Goal: Task Accomplishment & Management: Manage account settings

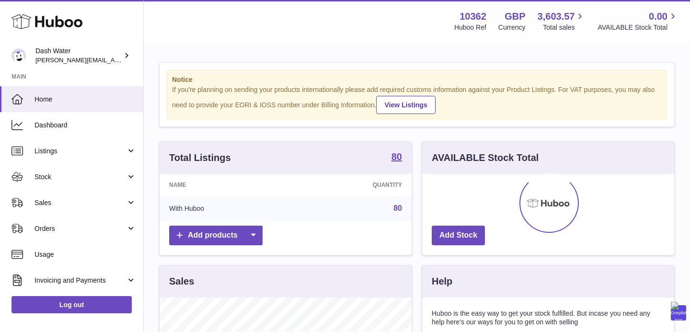
scroll to position [150, 252]
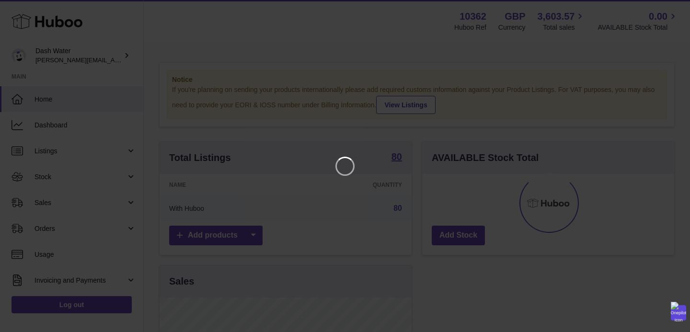
click at [374, 118] on iframe at bounding box center [345, 166] width 652 height 294
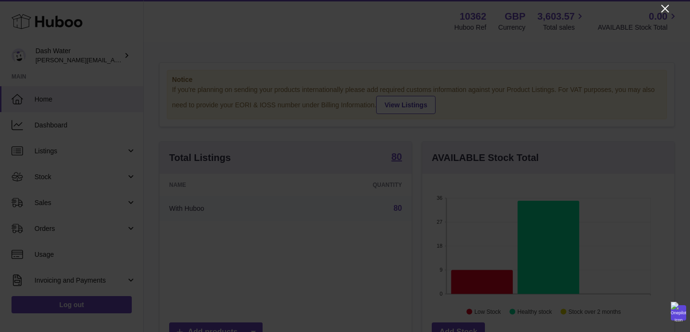
click at [665, 9] on icon "Close" at bounding box center [666, 9] width 8 height 8
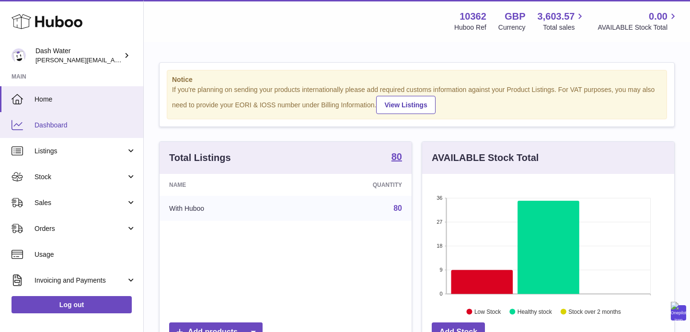
click at [50, 131] on link "Dashboard" at bounding box center [71, 125] width 143 height 26
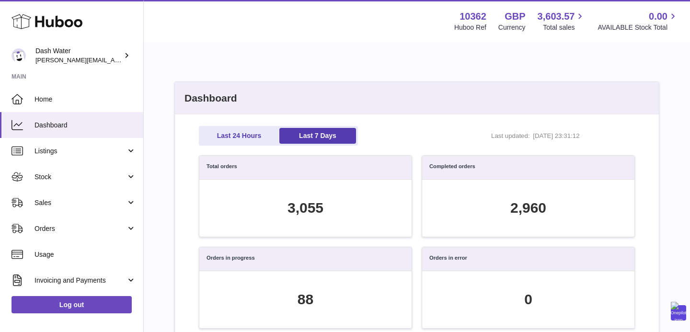
scroll to position [110, 426]
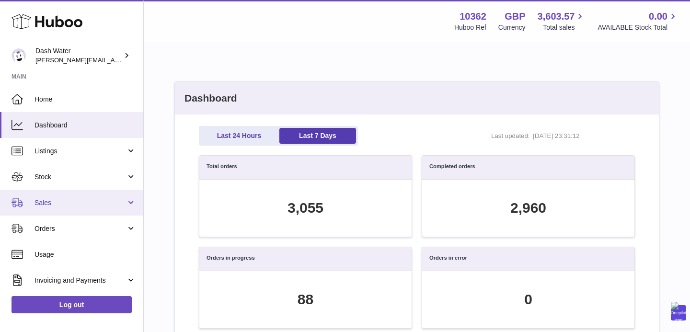
click at [54, 208] on link "Sales" at bounding box center [71, 203] width 143 height 26
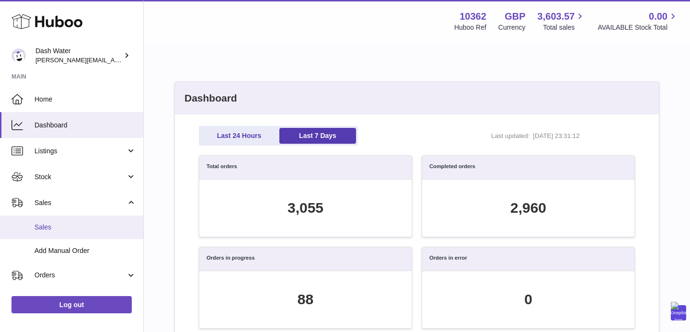
click at [55, 232] on span "Sales" at bounding box center [86, 227] width 102 height 9
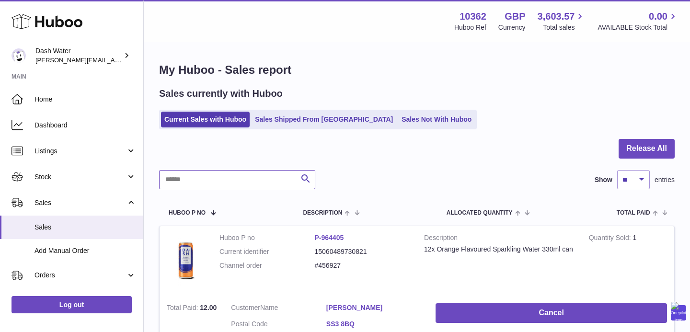
click at [210, 176] on input "text" at bounding box center [237, 179] width 156 height 19
paste input "*******"
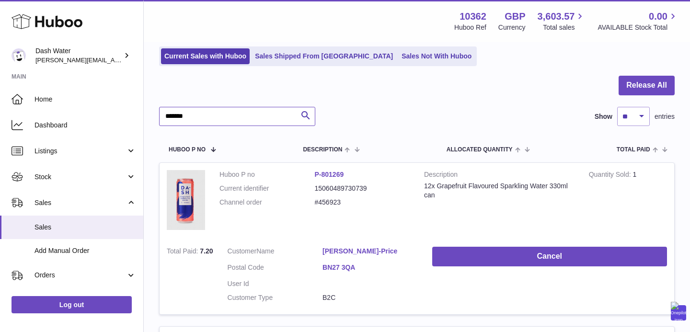
scroll to position [70, 0]
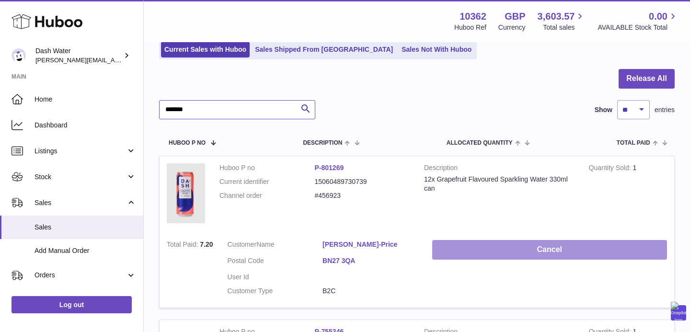
type input "*******"
click at [490, 249] on button "Cancel" at bounding box center [549, 250] width 235 height 20
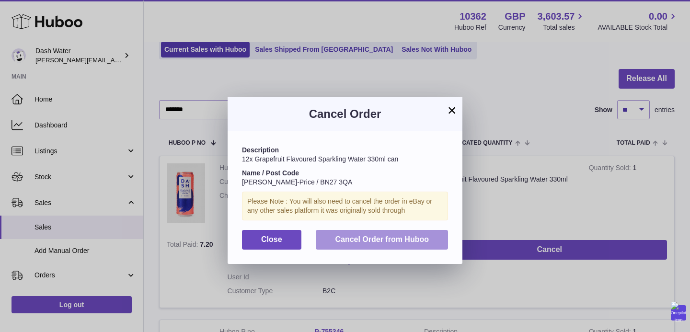
click at [351, 243] on span "Cancel Order from Huboo" at bounding box center [382, 239] width 94 height 8
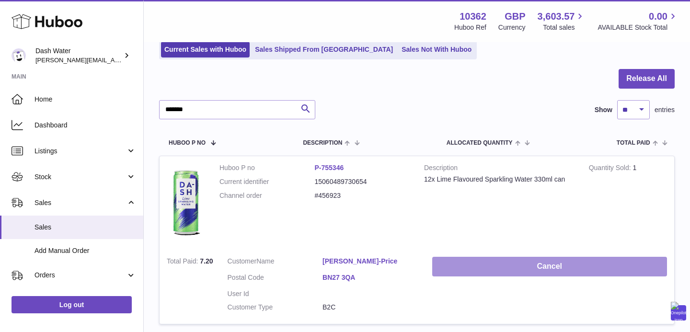
click at [543, 273] on button "Cancel" at bounding box center [549, 267] width 235 height 20
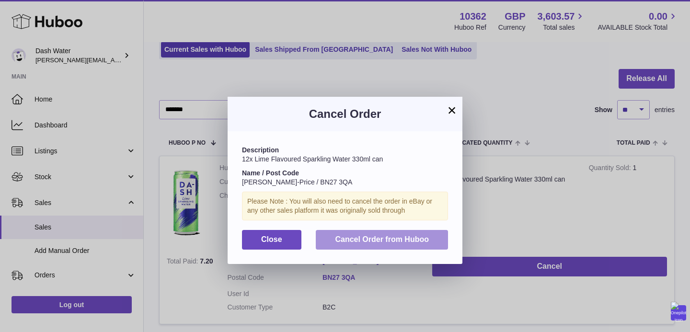
click at [426, 245] on button "Cancel Order from Huboo" at bounding box center [382, 240] width 132 height 20
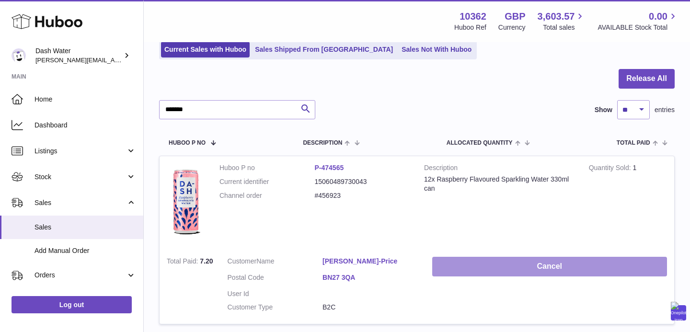
click at [469, 267] on button "Cancel" at bounding box center [549, 267] width 235 height 20
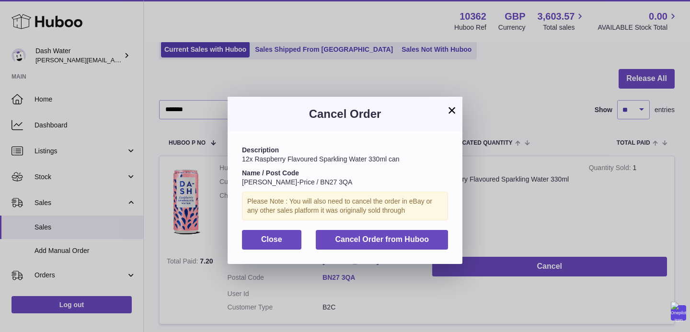
click at [409, 252] on div "Description 12x Raspberry Flavoured Sparkling Water 330ml can Name / Post Code …" at bounding box center [345, 197] width 235 height 132
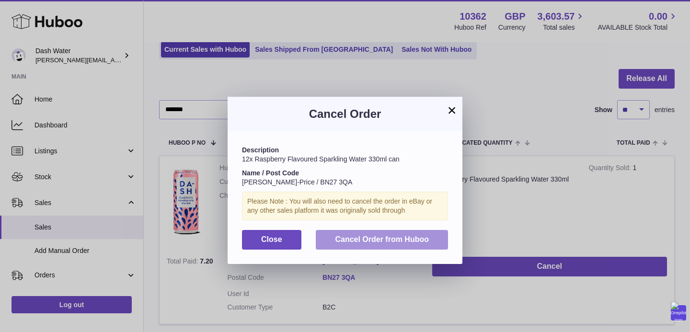
click at [405, 239] on span "Cancel Order from Huboo" at bounding box center [382, 239] width 94 height 8
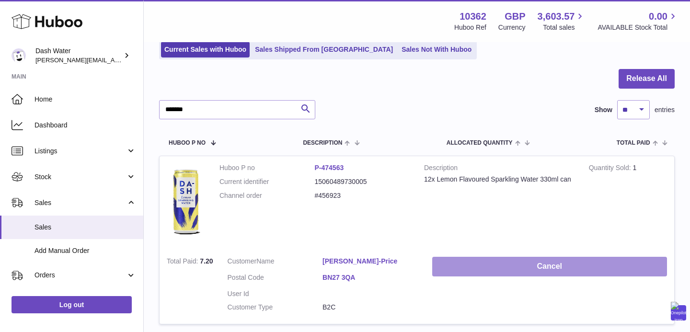
click at [490, 269] on button "Cancel" at bounding box center [549, 267] width 235 height 20
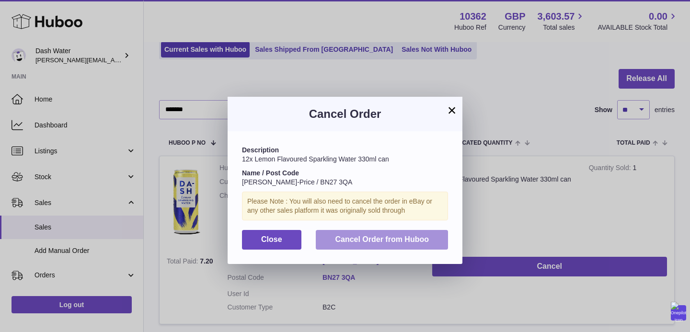
click at [418, 242] on span "Cancel Order from Huboo" at bounding box center [382, 239] width 94 height 8
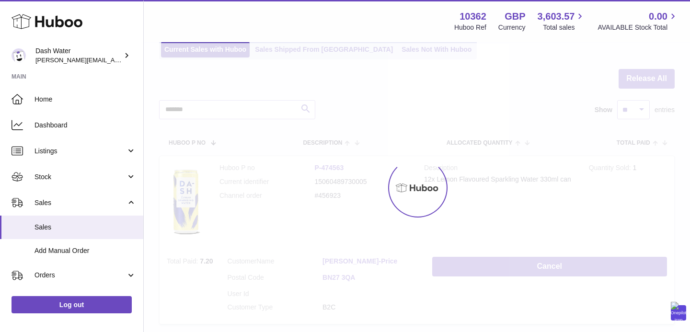
scroll to position [0, 0]
